Goal: Transaction & Acquisition: Purchase product/service

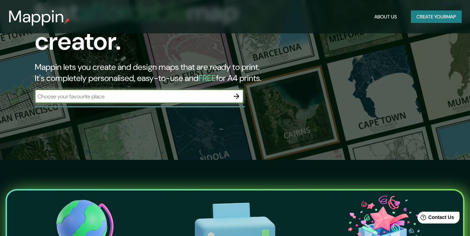
scroll to position [50, 0]
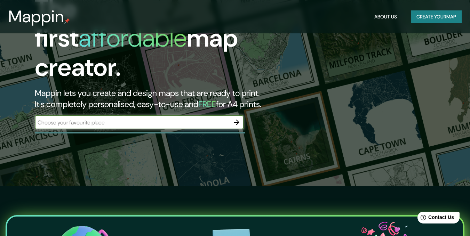
click at [188, 119] on input "text" at bounding box center [132, 123] width 195 height 8
type input "aduana [GEOGRAPHIC_DATA]"
click at [240, 118] on icon "button" at bounding box center [237, 122] width 8 height 8
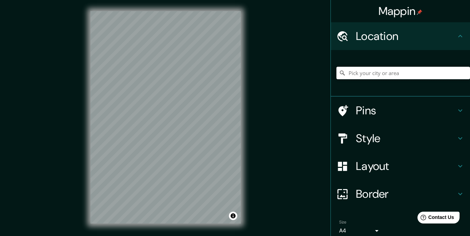
click at [390, 73] on input "Pick your city or area" at bounding box center [404, 73] width 134 height 13
paste input "Aduana De Monterrey, [PERSON_NAME][STREET_ADDRESS], N.L."
drag, startPoint x: 334, startPoint y: 75, endPoint x: 282, endPoint y: 75, distance: 51.9
click at [282, 75] on div "Mappin Location [GEOGRAPHIC_DATA] [GEOGRAPHIC_DATA] [GEOGRAPHIC_DATA] [GEOGRAPH…" at bounding box center [235, 123] width 470 height 246
type input "[GEOGRAPHIC_DATA]"
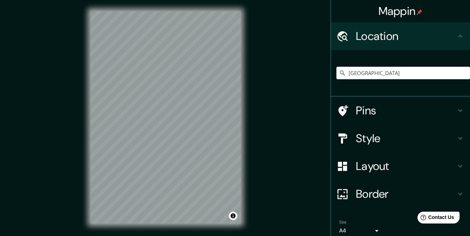
click at [282, 75] on div "Mappin Location [GEOGRAPHIC_DATA] [GEOGRAPHIC_DATA] [GEOGRAPHIC_DATA] [GEOGRAPH…" at bounding box center [235, 123] width 470 height 246
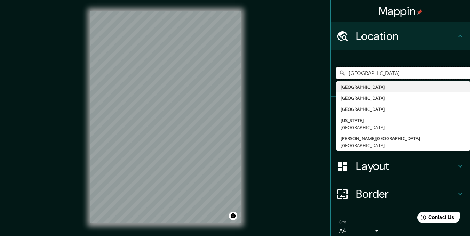
drag, startPoint x: 395, startPoint y: 74, endPoint x: 307, endPoint y: 78, distance: 87.8
click at [307, 78] on div "Mappin Location [GEOGRAPHIC_DATA] [GEOGRAPHIC_DATA] [GEOGRAPHIC_DATA] [GEOGRAPH…" at bounding box center [235, 123] width 470 height 246
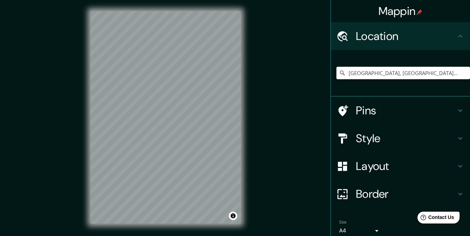
click at [291, 128] on div "Mappin Location [GEOGRAPHIC_DATA], [GEOGRAPHIC_DATA], [GEOGRAPHIC_DATA] Pins St…" at bounding box center [235, 123] width 470 height 246
drag, startPoint x: 369, startPoint y: 73, endPoint x: 433, endPoint y: 68, distance: 64.6
click at [433, 68] on input "[GEOGRAPHIC_DATA], [GEOGRAPHIC_DATA], [GEOGRAPHIC_DATA]" at bounding box center [404, 73] width 134 height 13
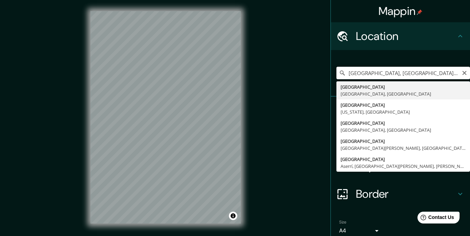
drag, startPoint x: 425, startPoint y: 74, endPoint x: 368, endPoint y: 78, distance: 57.9
click at [368, 78] on input "[GEOGRAPHIC_DATA], [GEOGRAPHIC_DATA], [GEOGRAPHIC_DATA]" at bounding box center [404, 73] width 134 height 13
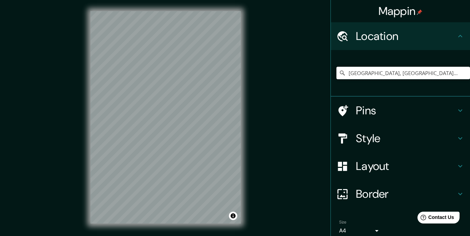
type input "[GEOGRAPHIC_DATA], [GEOGRAPHIC_DATA], [GEOGRAPHIC_DATA]"
click at [388, 136] on h4 "Style" at bounding box center [406, 139] width 100 height 14
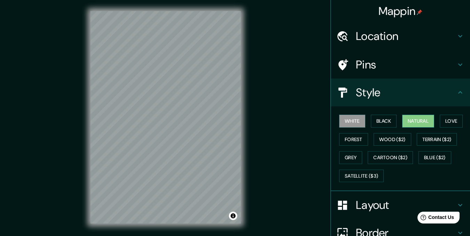
click at [415, 119] on button "Natural" at bounding box center [418, 121] width 32 height 13
click at [354, 178] on button "Satellite ($3)" at bounding box center [361, 176] width 45 height 13
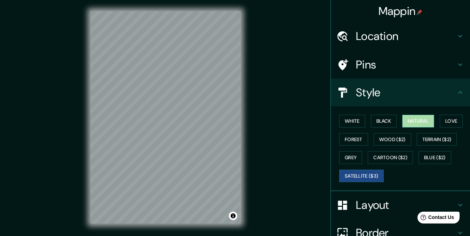
click at [405, 123] on button "Natural" at bounding box center [418, 121] width 32 height 13
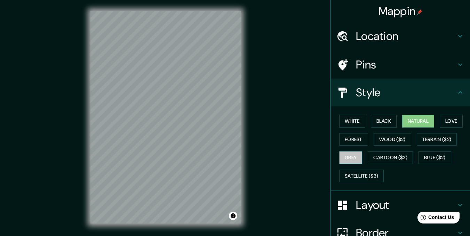
click at [348, 159] on button "Grey" at bounding box center [350, 157] width 23 height 13
click at [348, 141] on button "Forest" at bounding box center [353, 139] width 29 height 13
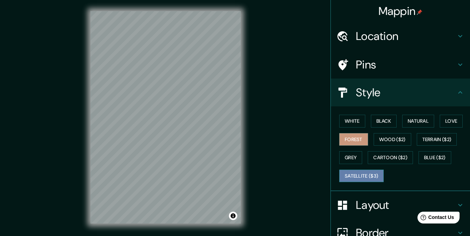
click at [359, 173] on button "Satellite ($3)" at bounding box center [361, 176] width 45 height 13
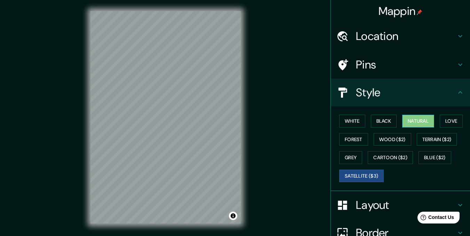
click at [417, 119] on button "Natural" at bounding box center [418, 121] width 32 height 13
click at [376, 203] on h4 "Layout" at bounding box center [406, 205] width 100 height 14
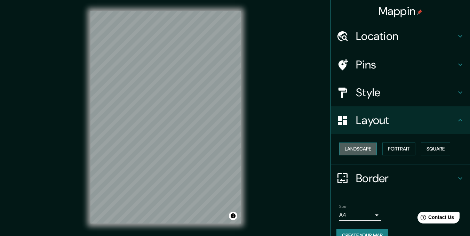
click at [367, 150] on button "Landscape" at bounding box center [358, 149] width 38 height 13
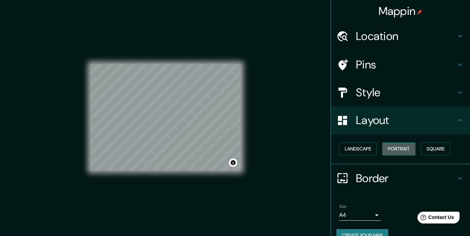
click at [409, 149] on button "Portrait" at bounding box center [399, 149] width 33 height 13
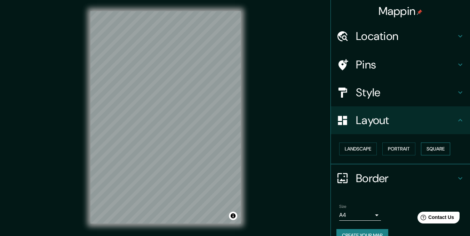
click at [428, 146] on button "Square" at bounding box center [435, 149] width 29 height 13
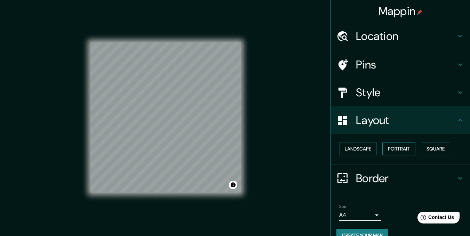
click at [408, 147] on button "Portrait" at bounding box center [399, 149] width 33 height 13
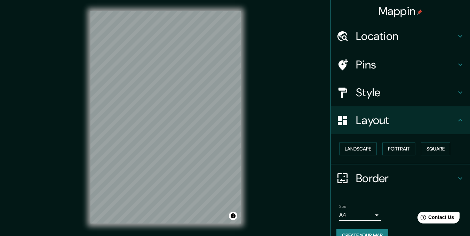
click at [378, 88] on h4 "Style" at bounding box center [406, 93] width 100 height 14
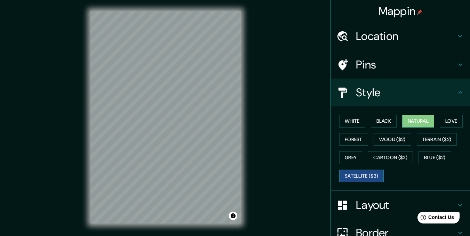
click at [362, 180] on button "Satellite ($3)" at bounding box center [361, 176] width 45 height 13
click at [396, 46] on div "Location" at bounding box center [400, 36] width 139 height 28
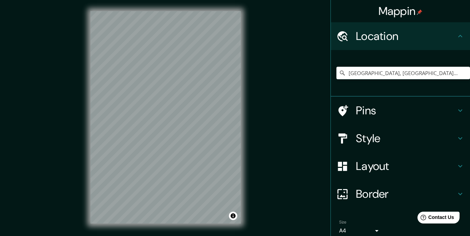
click at [394, 106] on h4 "Pins" at bounding box center [406, 111] width 100 height 14
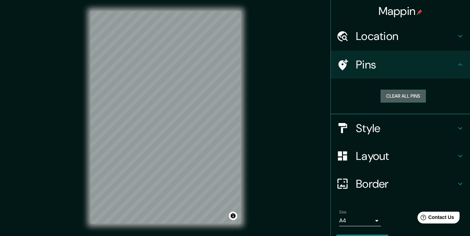
click at [402, 92] on button "Clear all pins" at bounding box center [403, 96] width 45 height 13
drag, startPoint x: 385, startPoint y: 96, endPoint x: 310, endPoint y: 109, distance: 76.6
click at [384, 96] on button "Clear all pins" at bounding box center [403, 96] width 45 height 13
